Goal: Task Accomplishment & Management: Use online tool/utility

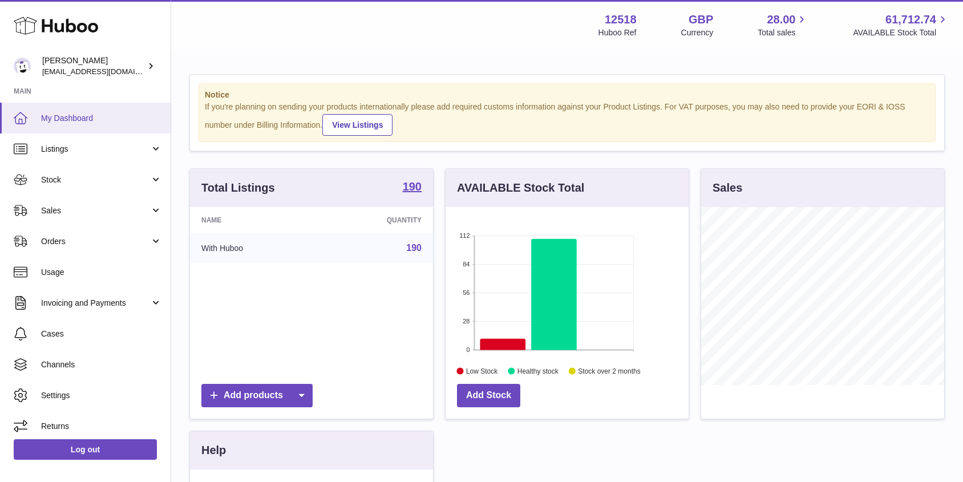
scroll to position [178, 243]
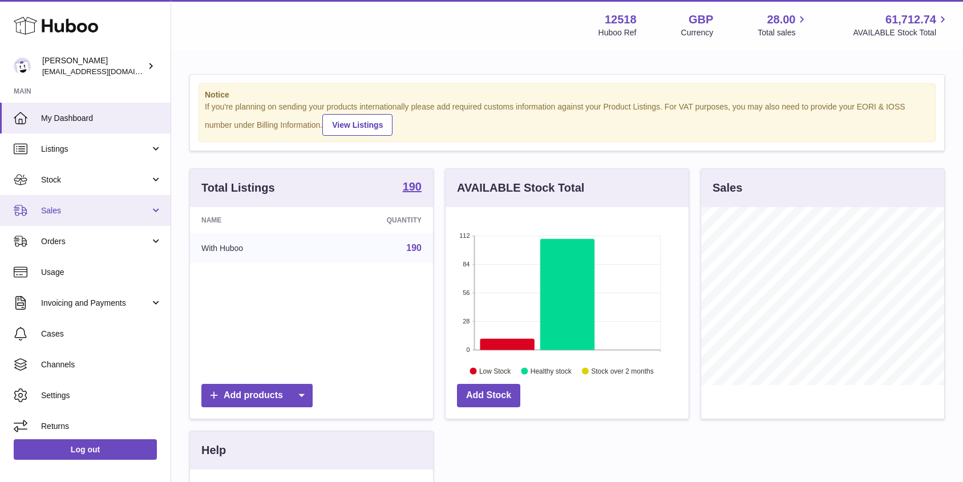
click at [49, 213] on span "Sales" at bounding box center [95, 210] width 109 height 11
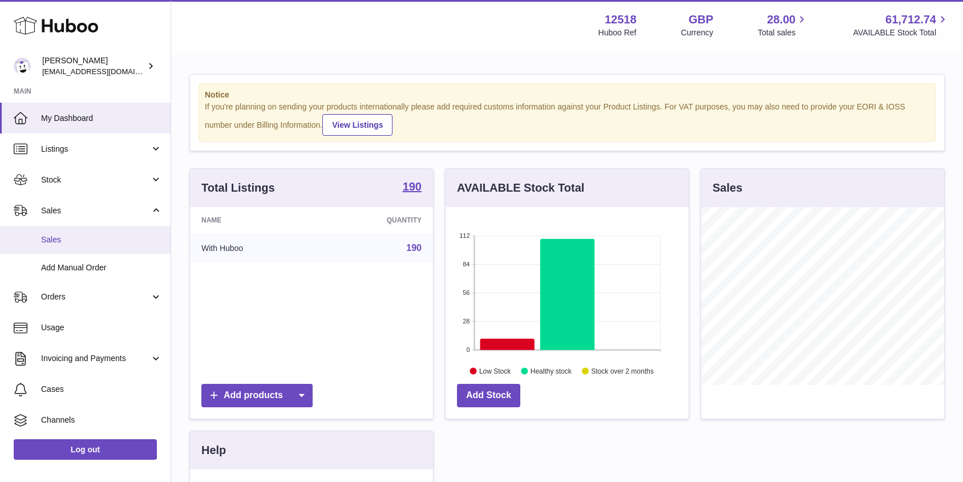
click at [61, 237] on span "Sales" at bounding box center [101, 240] width 121 height 11
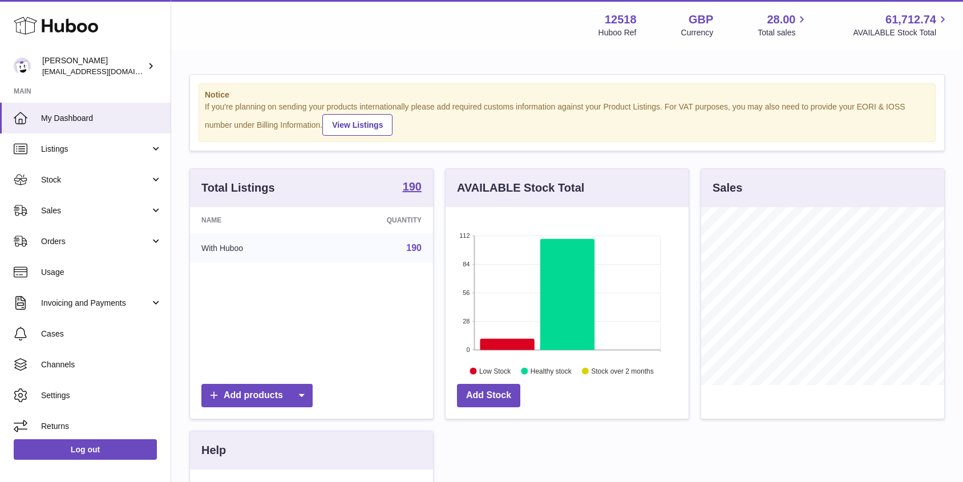
scroll to position [178, 243]
click at [53, 220] on link "Sales" at bounding box center [85, 210] width 171 height 31
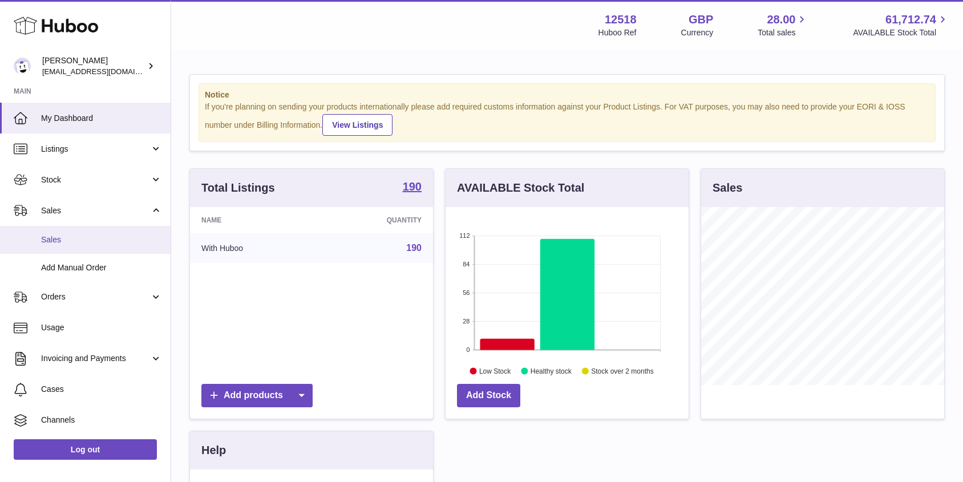
click at [55, 238] on span "Sales" at bounding box center [101, 240] width 121 height 11
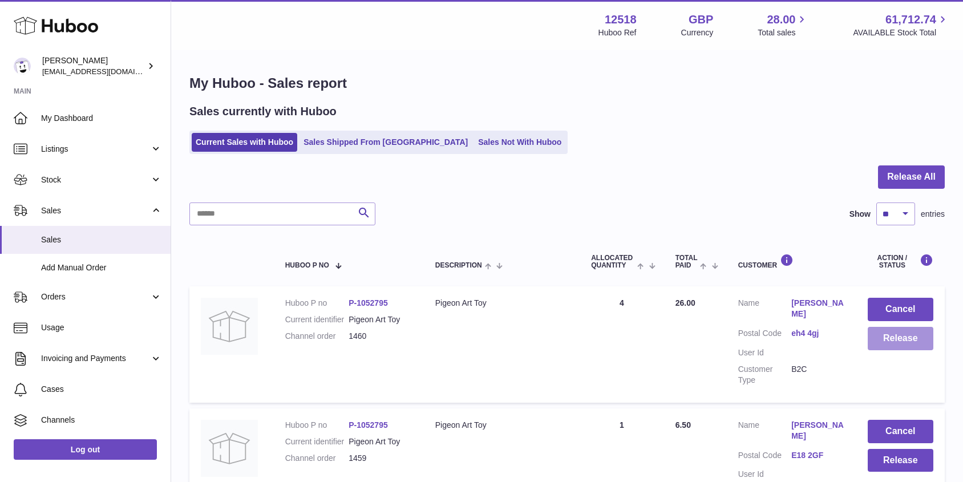
click at [896, 340] on button "Release" at bounding box center [901, 338] width 66 height 23
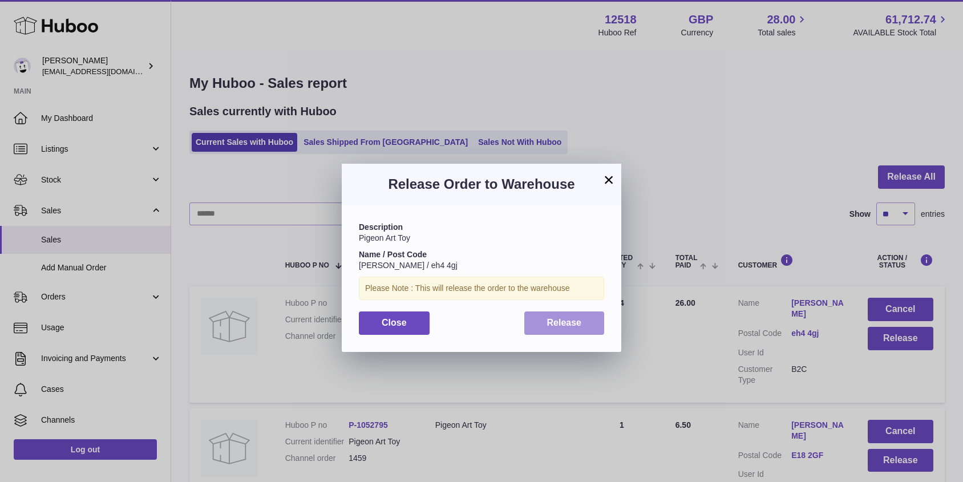
click at [586, 318] on button "Release" at bounding box center [565, 323] width 80 height 23
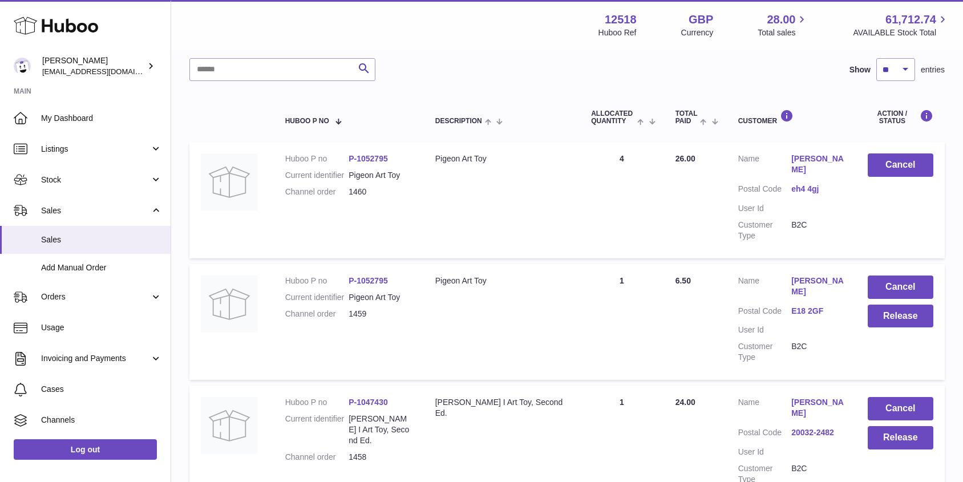
scroll to position [145, 0]
click at [893, 304] on button "Release" at bounding box center [901, 315] width 66 height 23
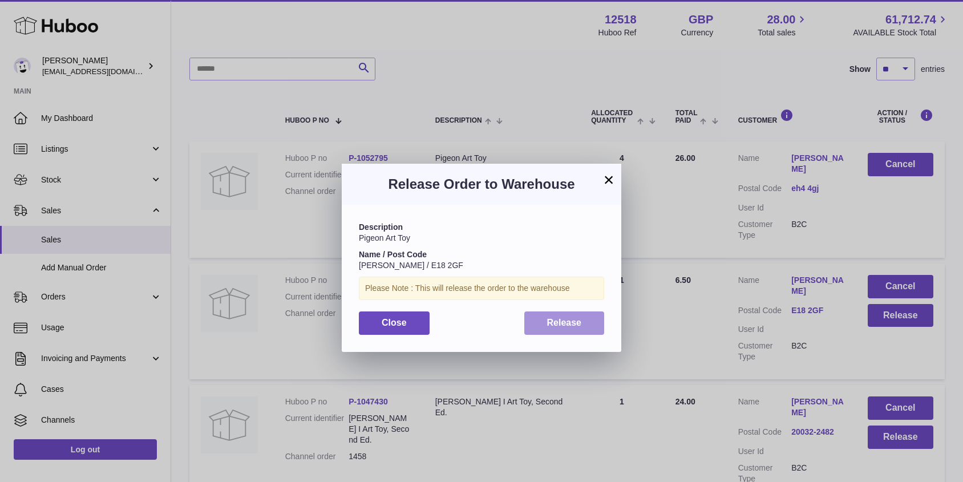
click at [558, 318] on span "Release" at bounding box center [564, 323] width 35 height 10
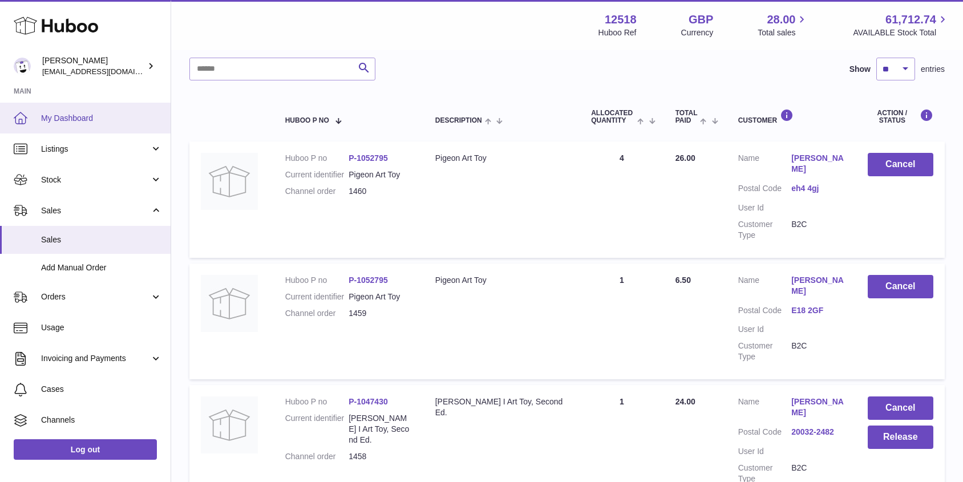
click at [82, 117] on span "My Dashboard" at bounding box center [101, 118] width 121 height 11
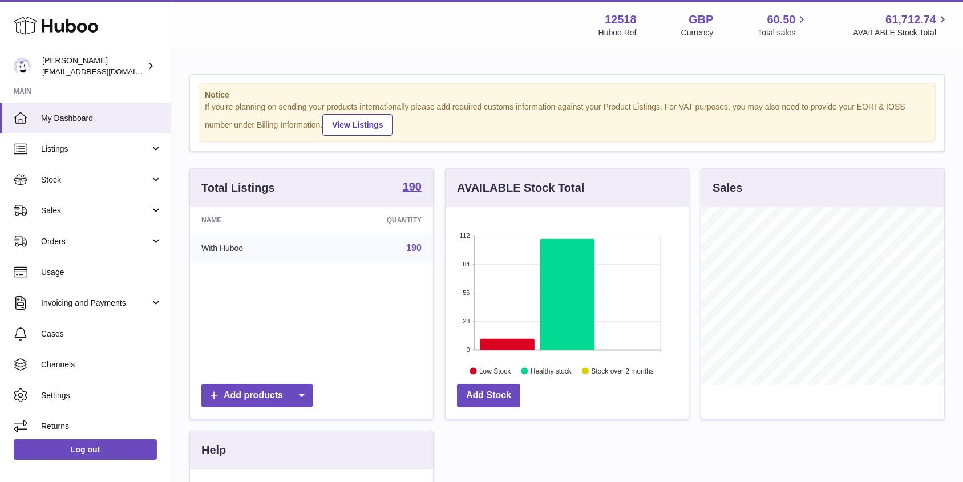
scroll to position [178, 243]
